Goal: Task Accomplishment & Management: Use online tool/utility

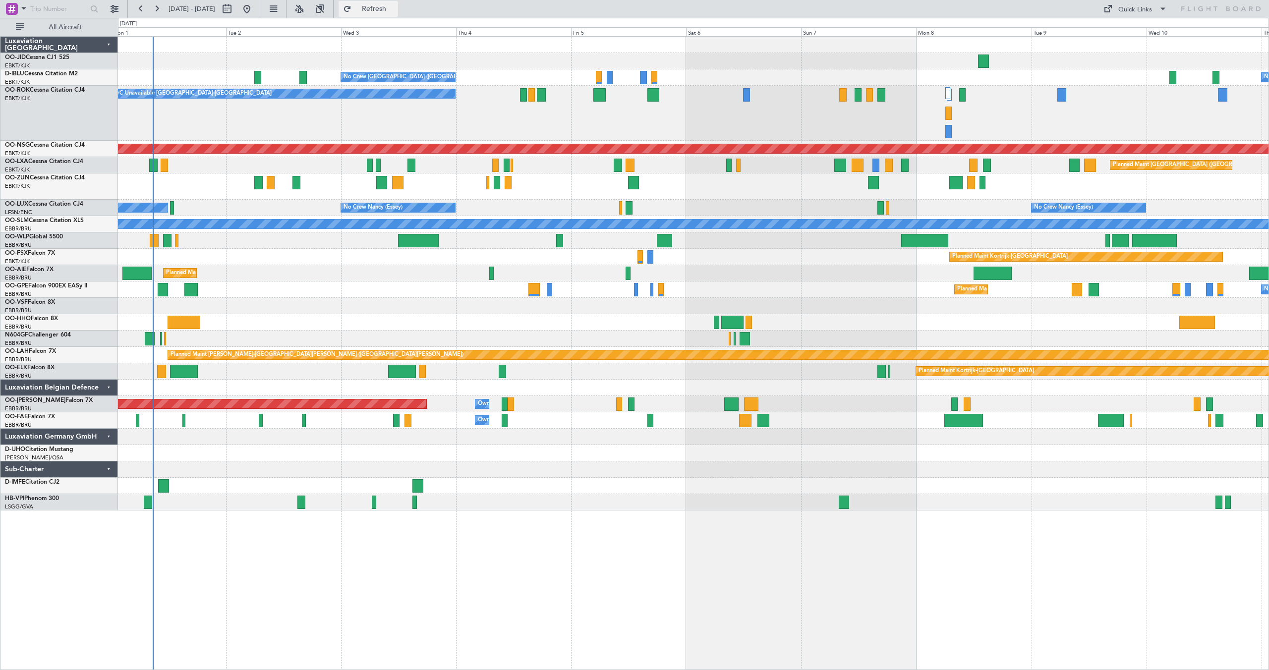
click at [378, 5] on button "Refresh" at bounding box center [368, 9] width 59 height 16
click at [377, 5] on button "Refresh" at bounding box center [368, 9] width 59 height 16
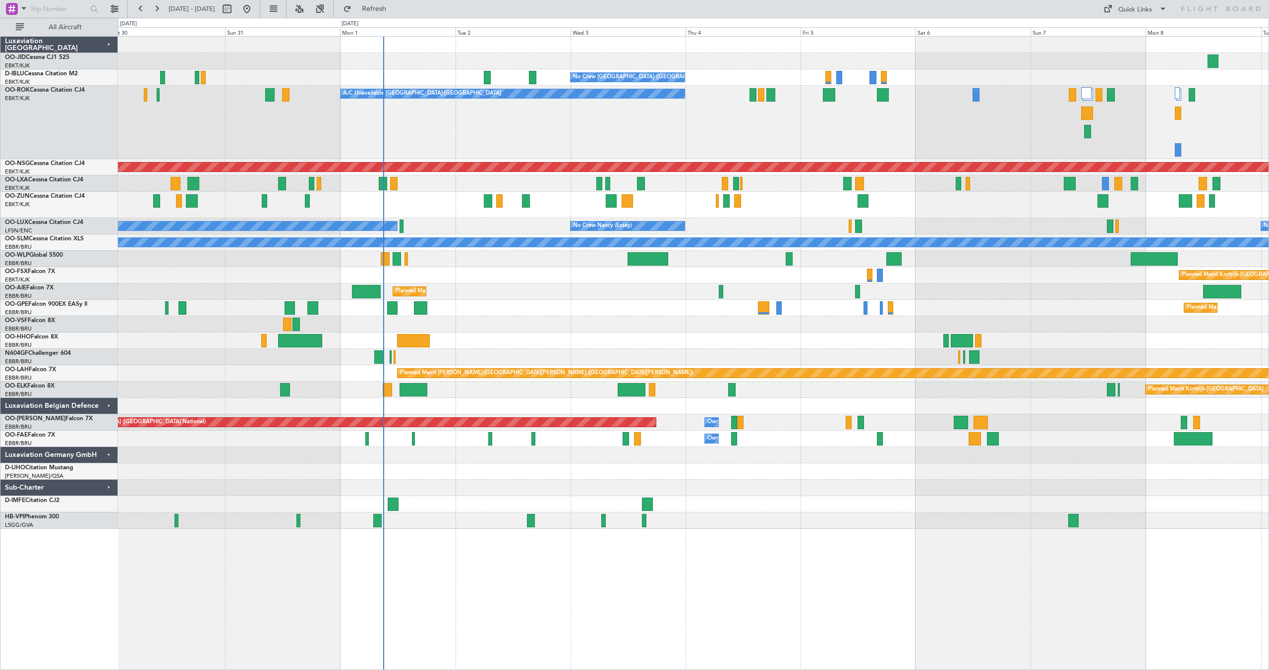
click at [446, 59] on div "Planned Maint Kortrijk-[GEOGRAPHIC_DATA] AOG Maint [GEOGRAPHIC_DATA]-[GEOGRAPHI…" at bounding box center [693, 61] width 1151 height 16
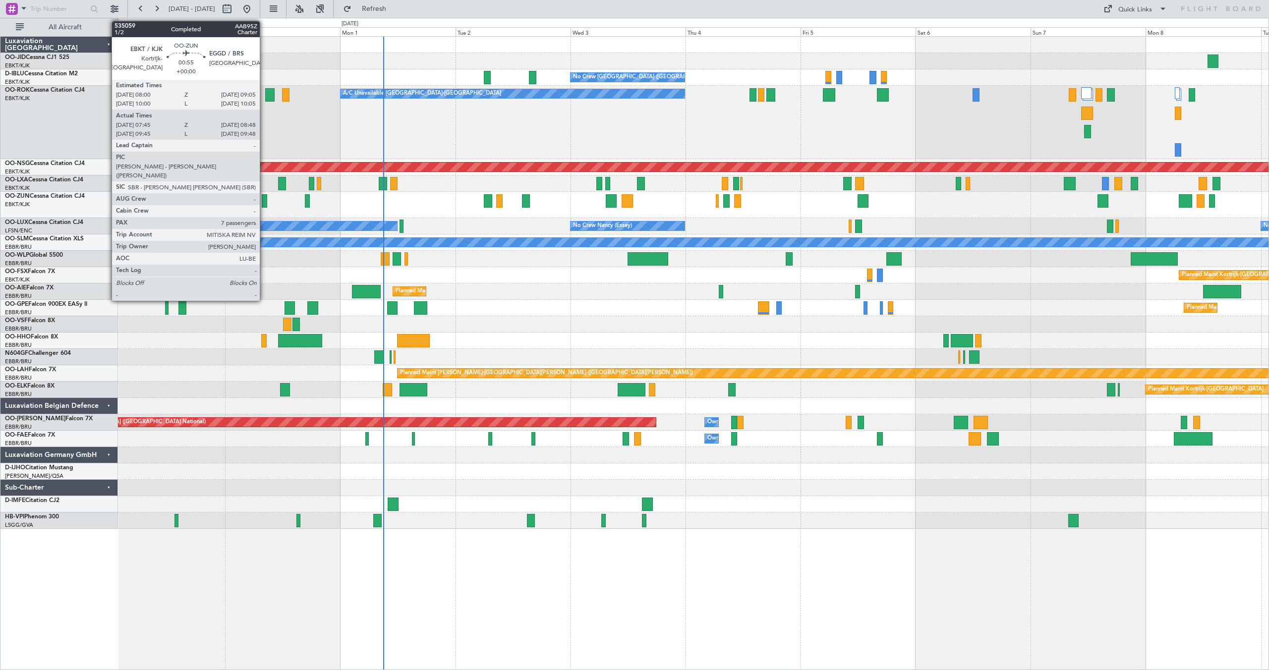
click at [264, 202] on div at bounding box center [264, 200] width 5 height 13
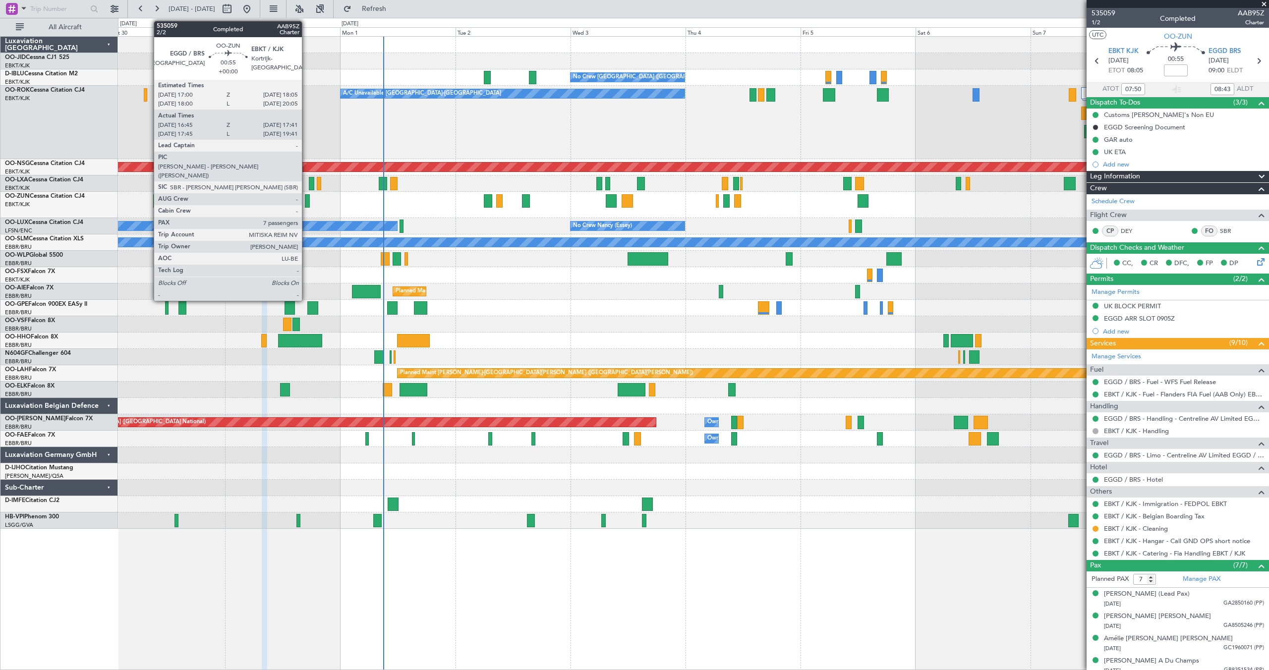
click at [306, 199] on div at bounding box center [307, 200] width 5 height 13
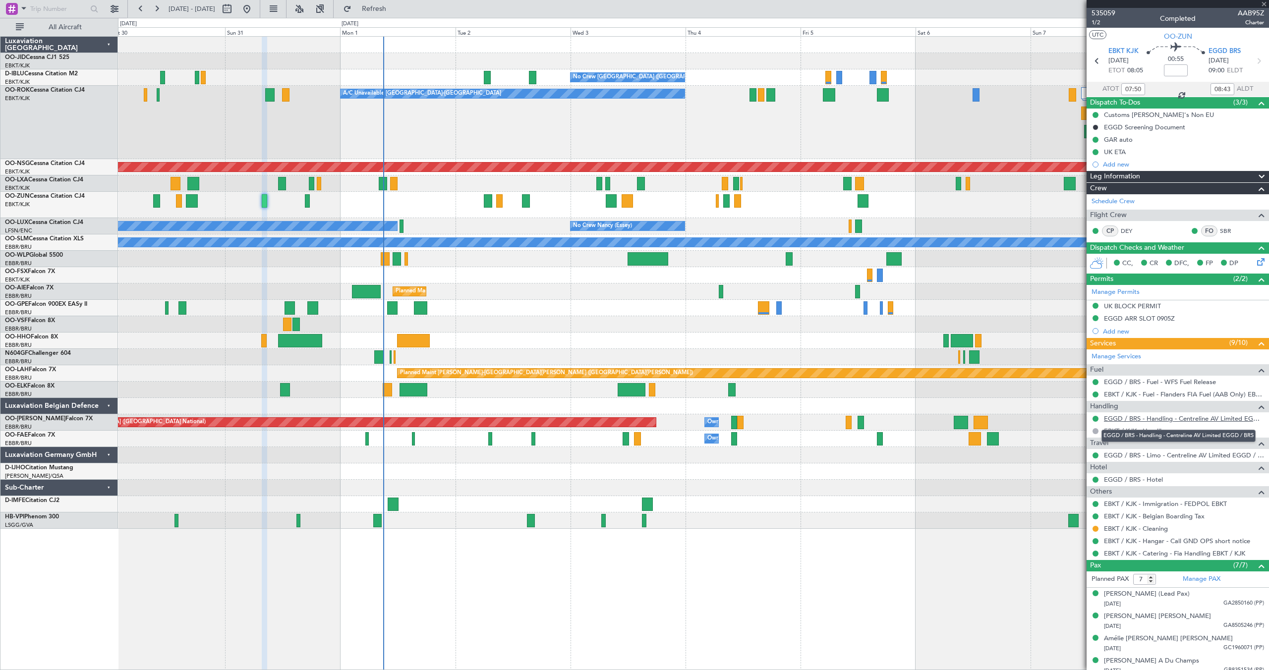
type input "16:50"
type input "17:36"
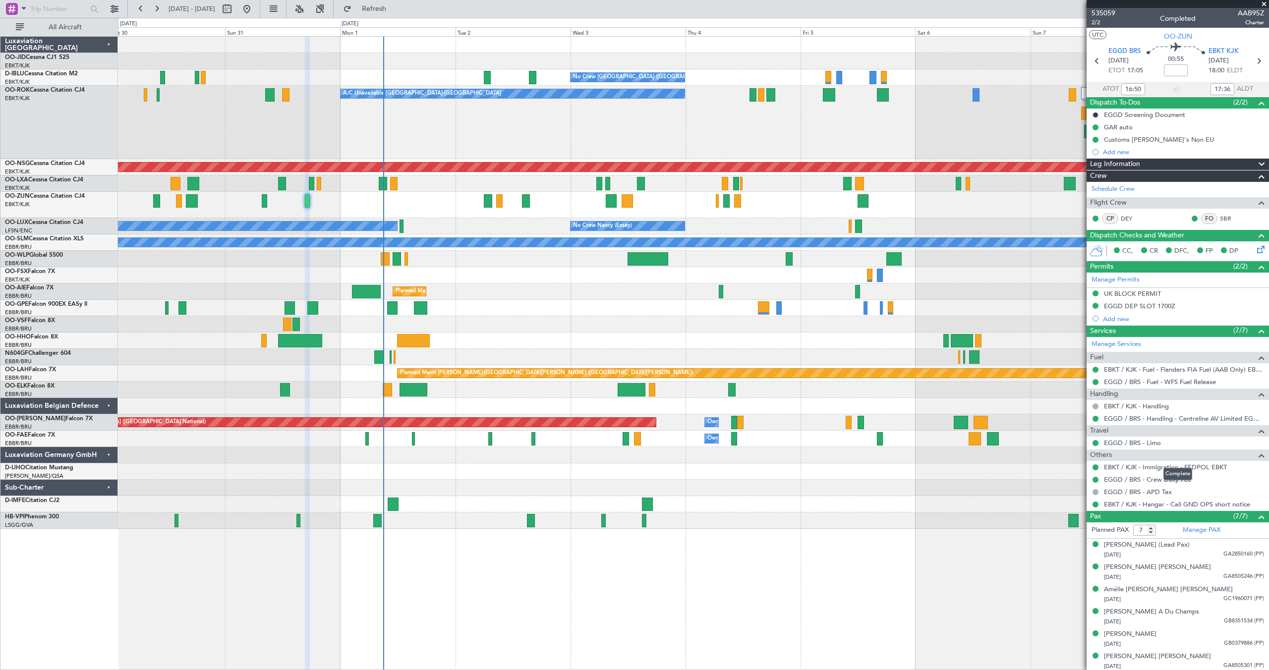
scroll to position [11, 0]
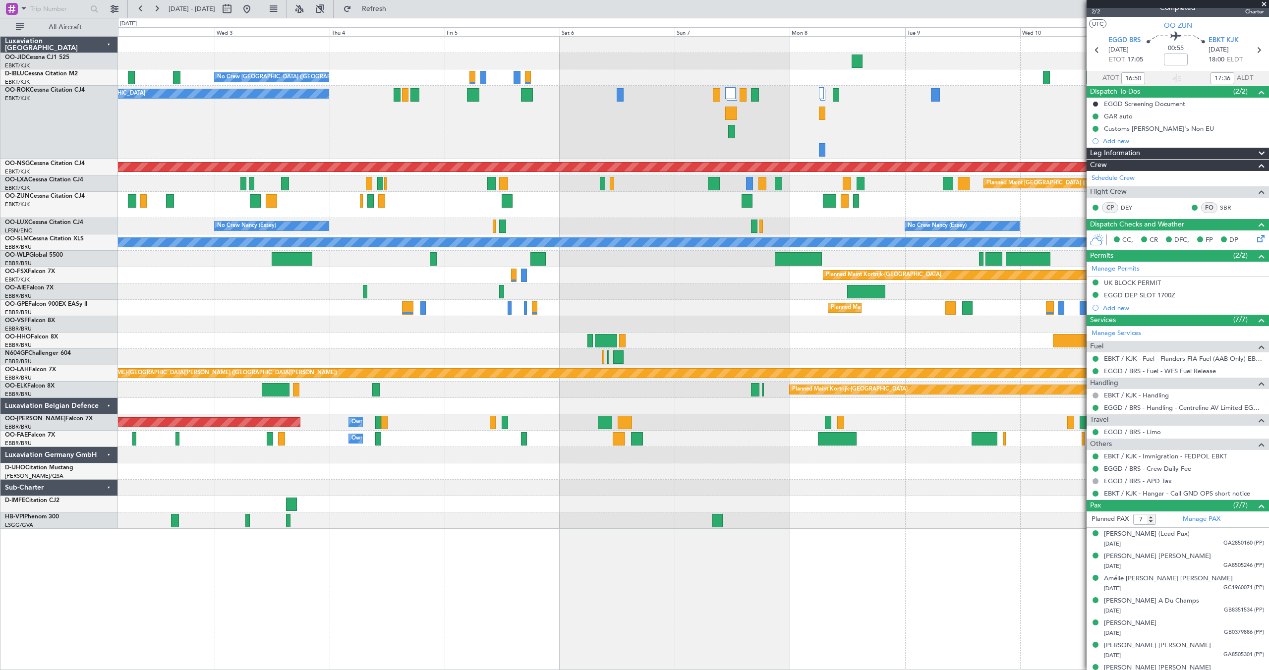
click at [559, 116] on div "A/C Unavailable [GEOGRAPHIC_DATA]-[GEOGRAPHIC_DATA]" at bounding box center [693, 122] width 1151 height 73
click at [380, 5] on button "Refresh" at bounding box center [368, 9] width 59 height 16
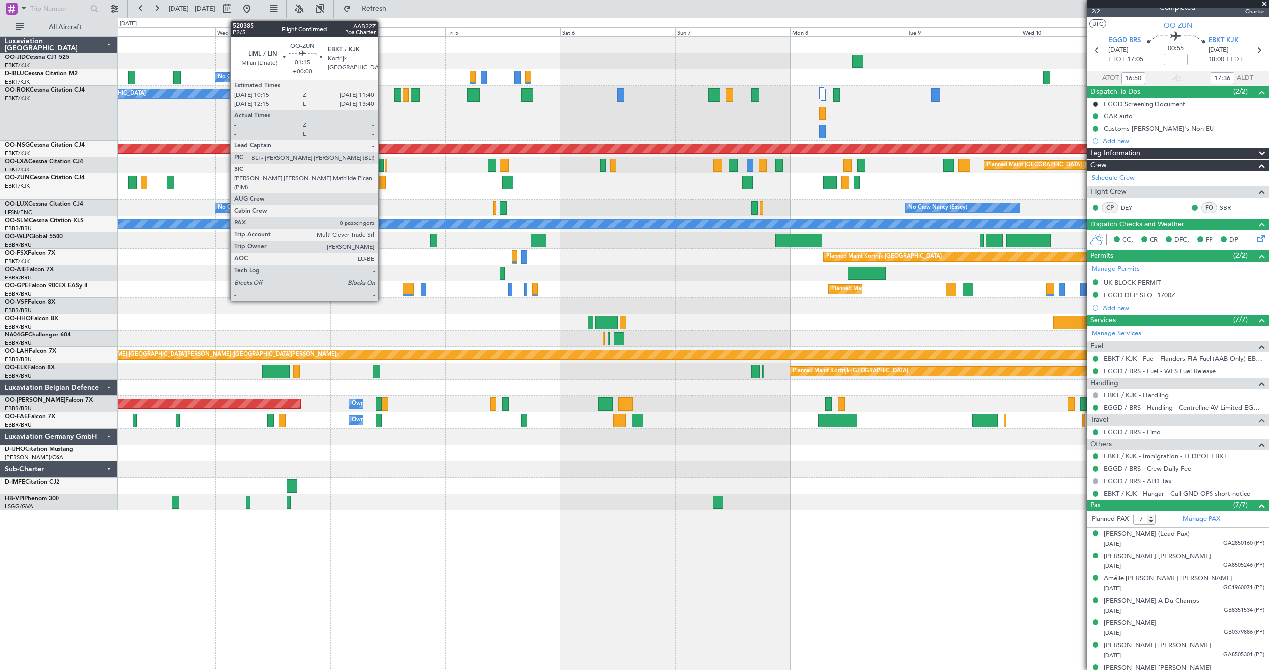
click at [383, 182] on div at bounding box center [382, 182] width 7 height 13
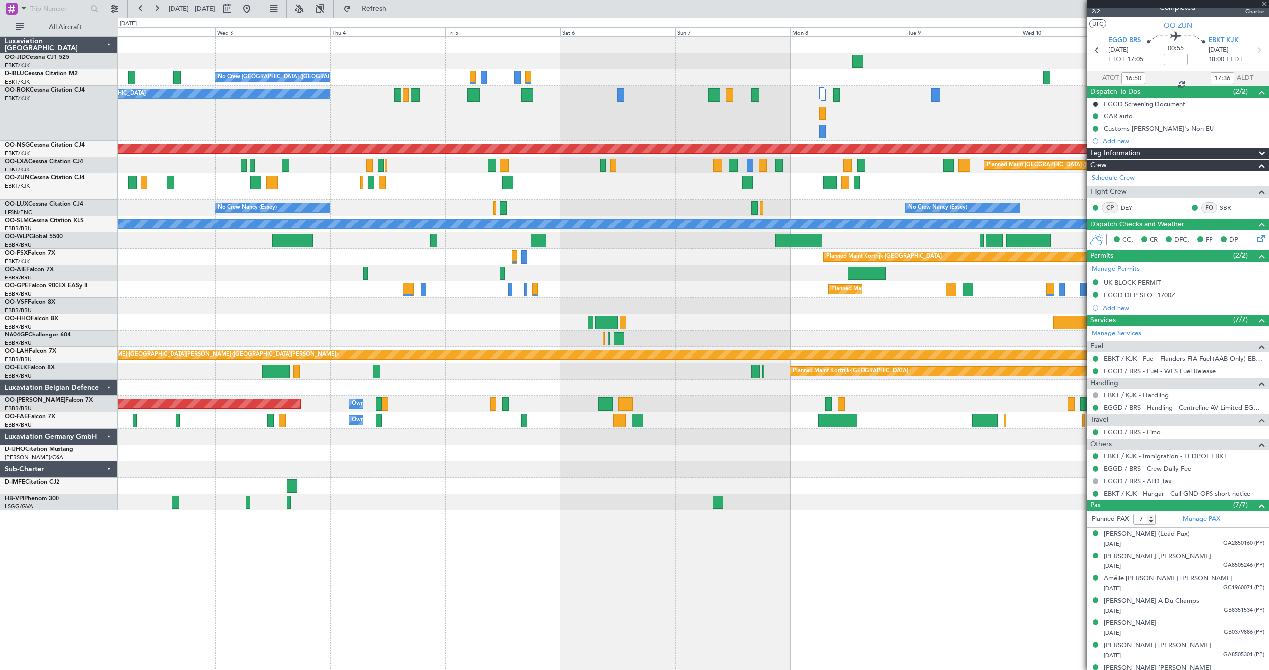
type input "17:50"
type input "19:36"
type input "16:50"
type input "17:36"
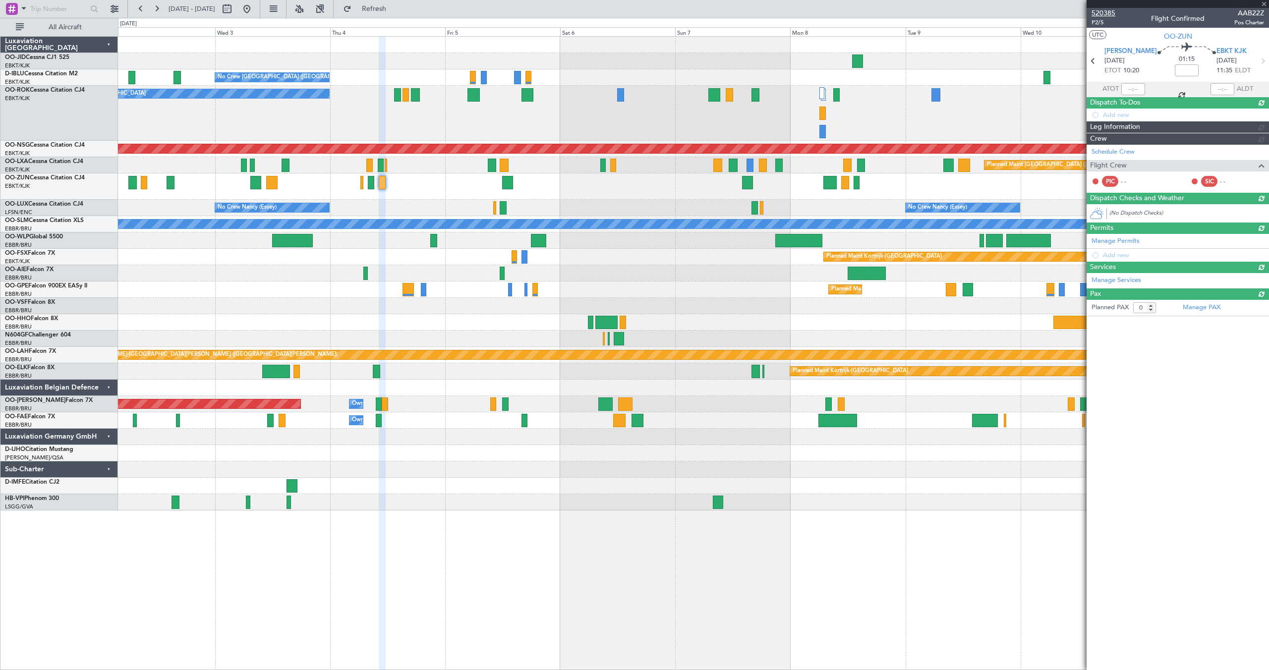
scroll to position [0, 0]
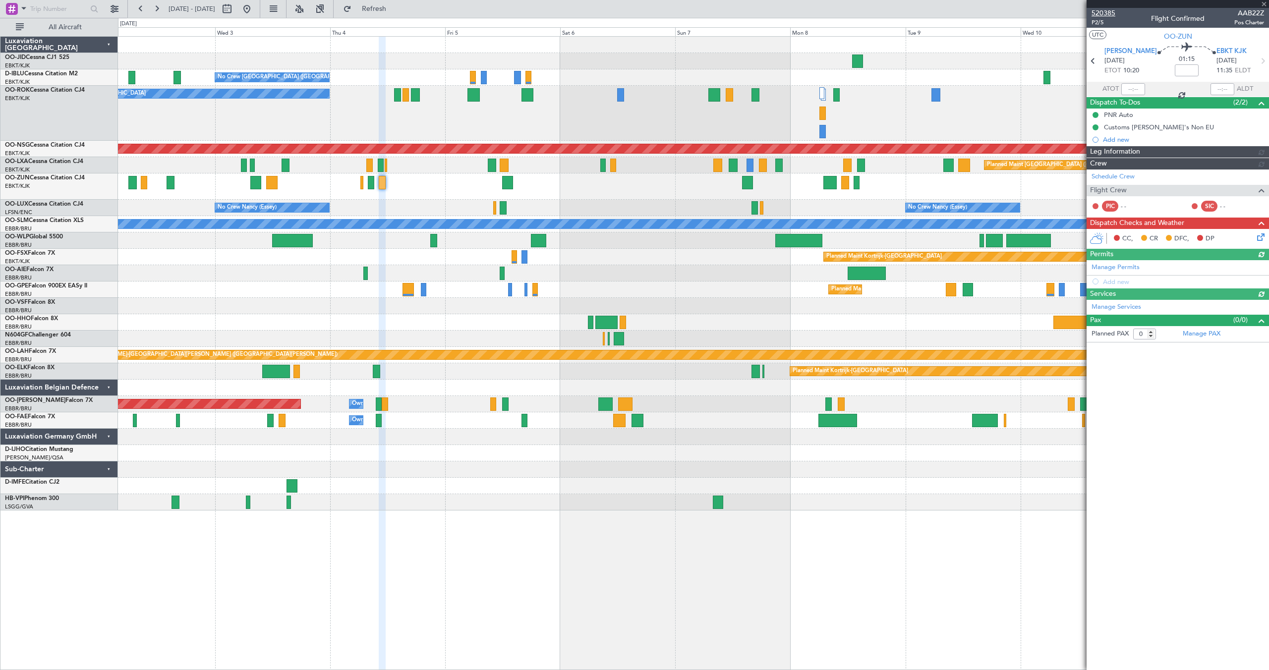
click at [1103, 12] on span "520385" at bounding box center [1104, 13] width 24 height 10
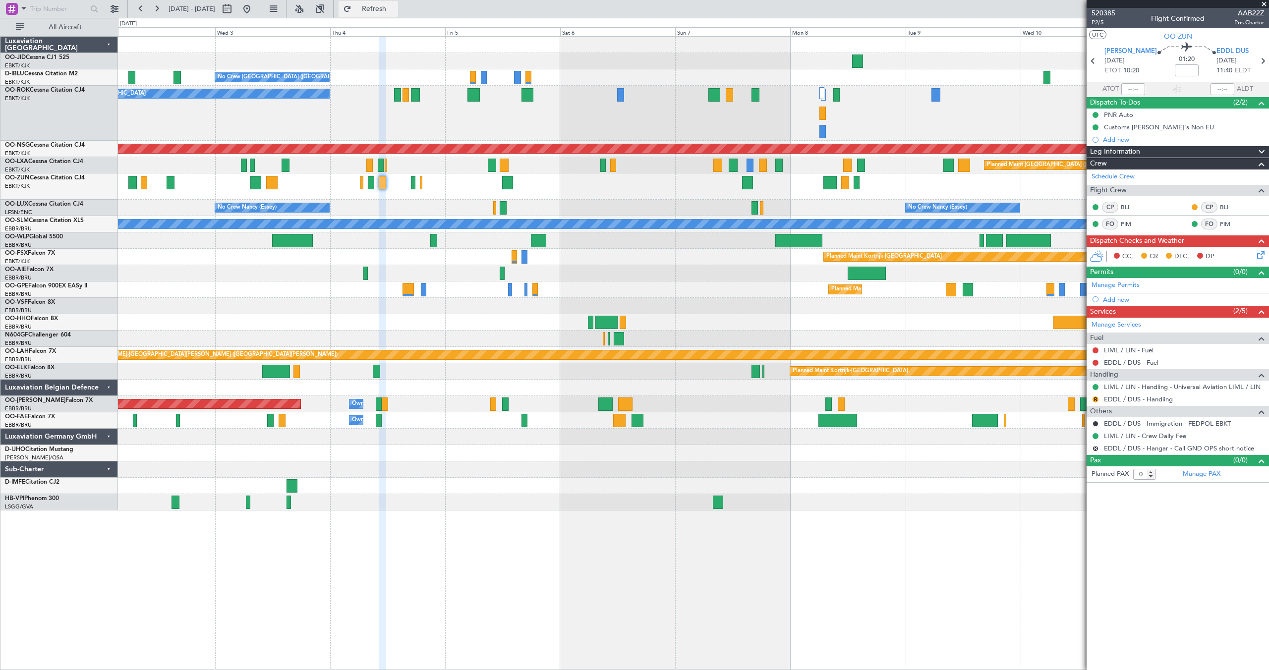
click at [395, 11] on span "Refresh" at bounding box center [374, 8] width 42 height 7
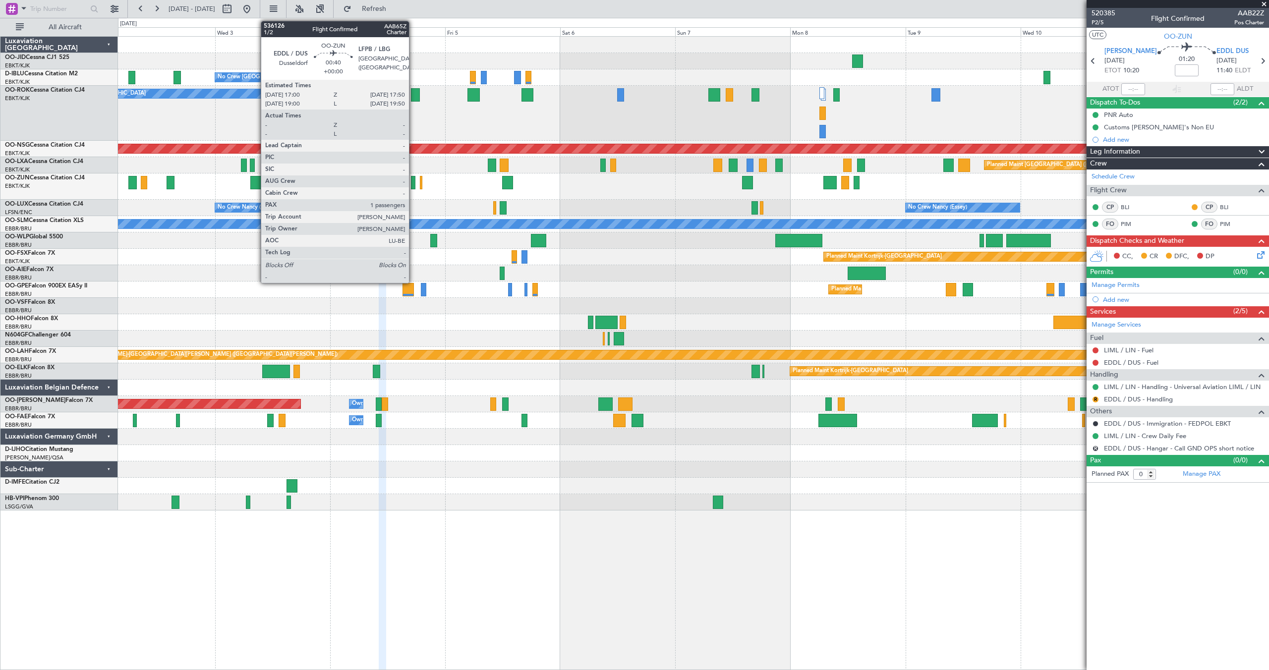
click at [413, 183] on div at bounding box center [413, 182] width 4 height 13
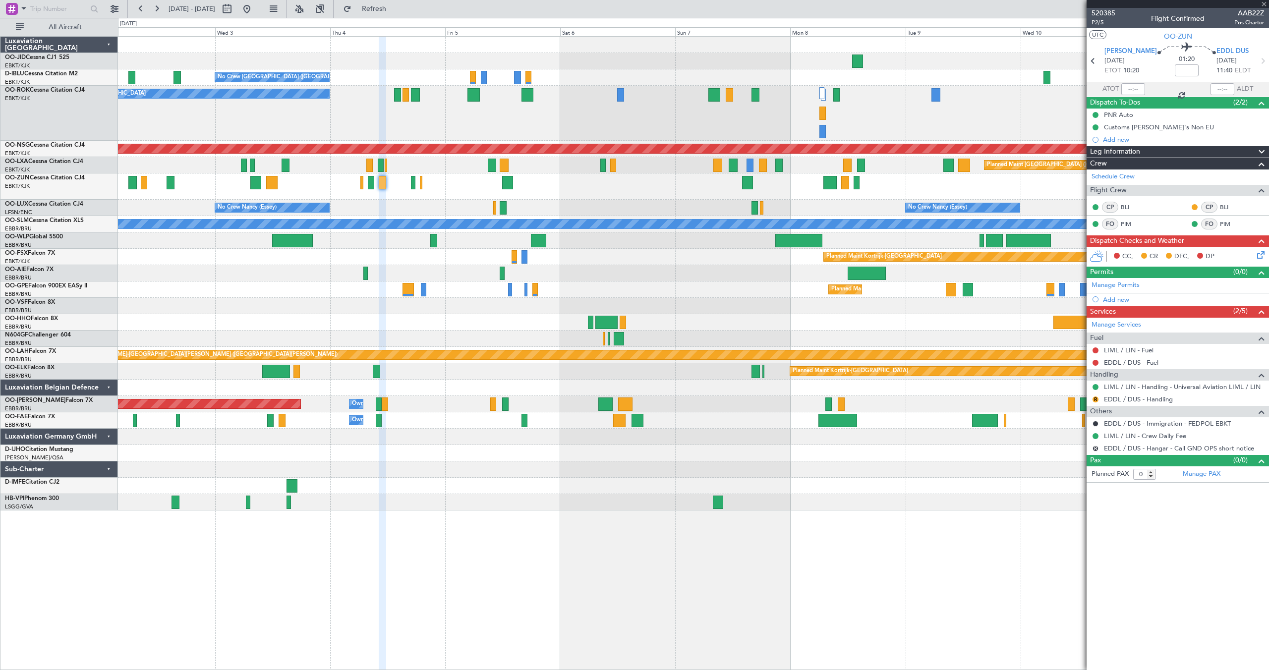
type input "1"
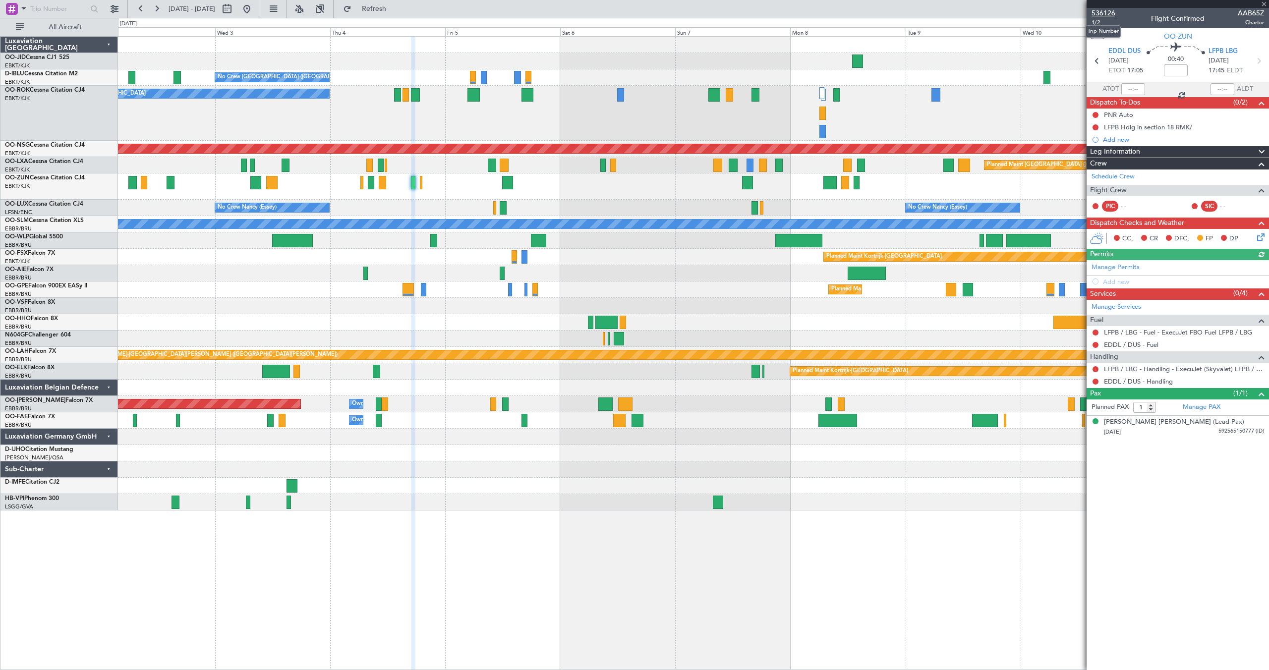
click at [1098, 13] on span "536126" at bounding box center [1104, 13] width 24 height 10
